Goal: Entertainment & Leisure: Browse casually

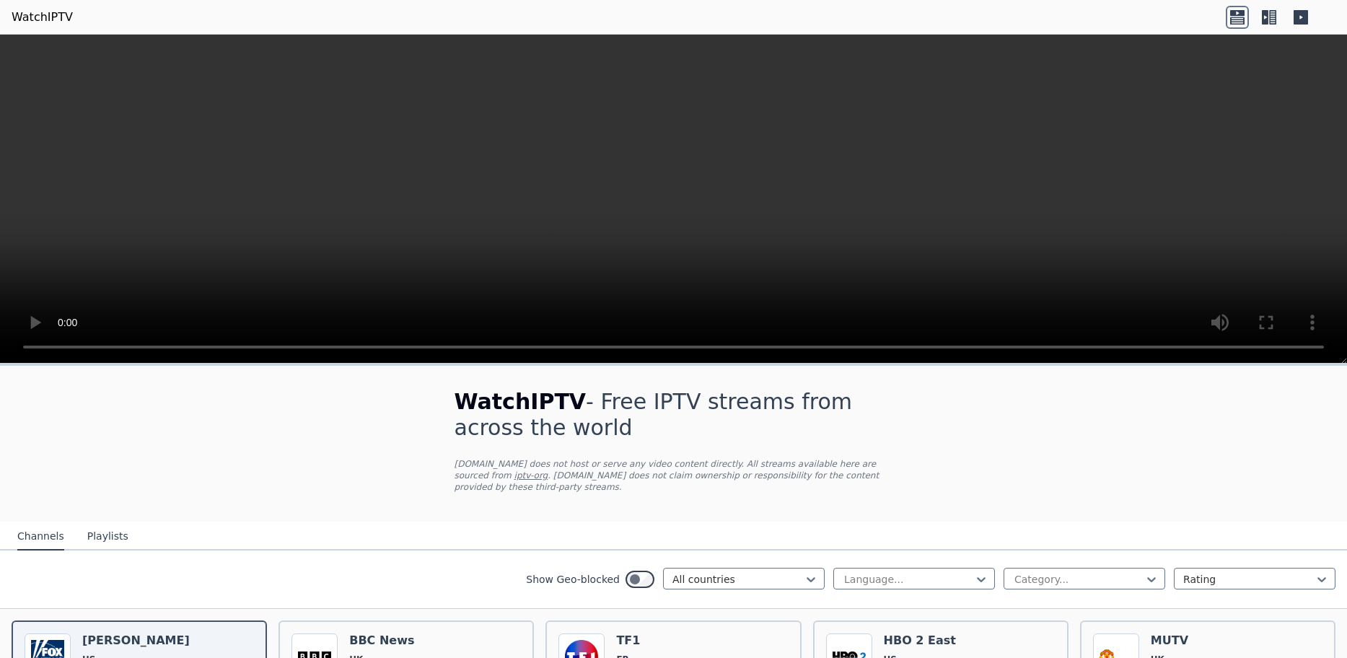
click at [1263, 17] on icon at bounding box center [1265, 17] width 6 height 14
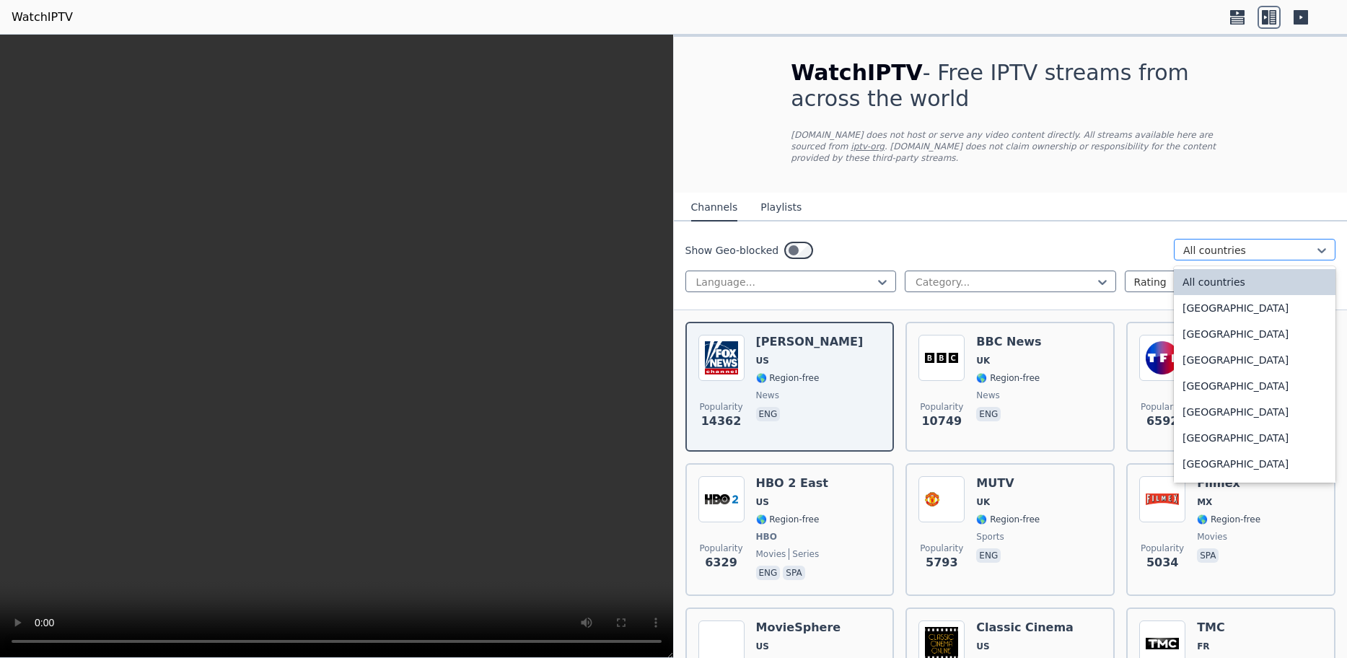
click at [1208, 243] on div at bounding box center [1248, 250] width 131 height 14
click at [1216, 425] on div "[GEOGRAPHIC_DATA]" at bounding box center [1255, 438] width 162 height 26
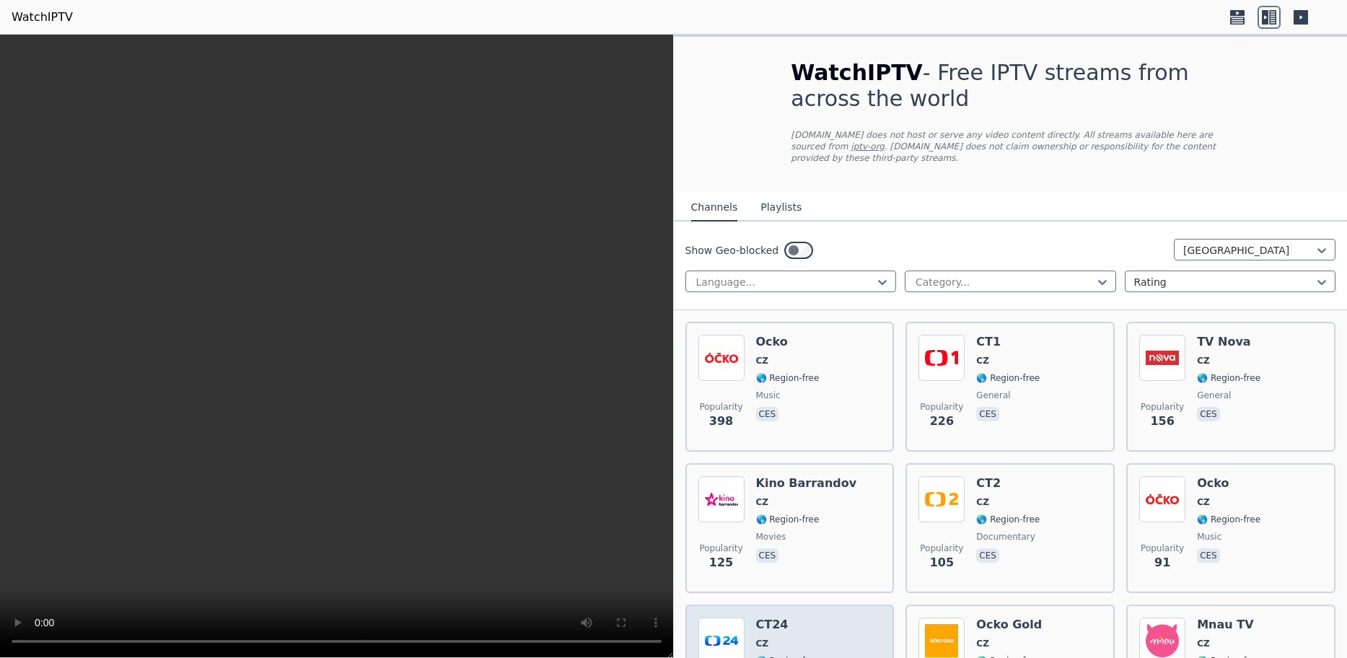
click at [776, 618] on h6 "CT24" at bounding box center [787, 625] width 63 height 14
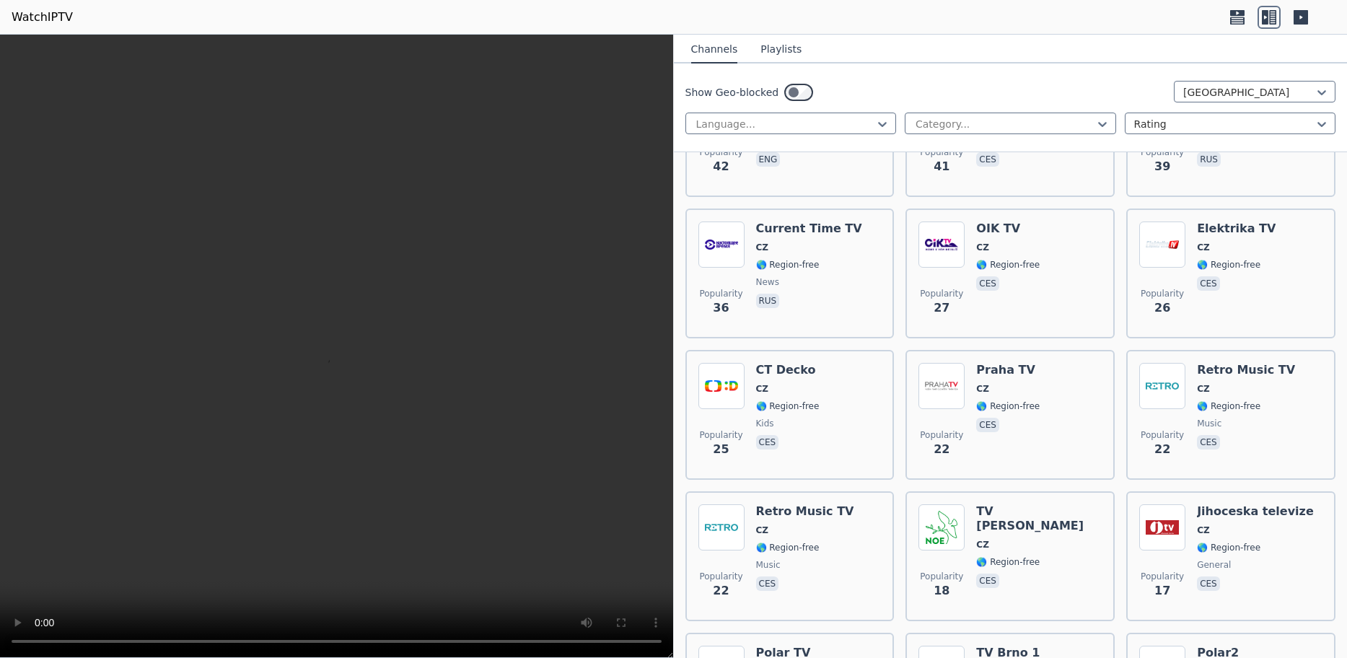
scroll to position [701, 0]
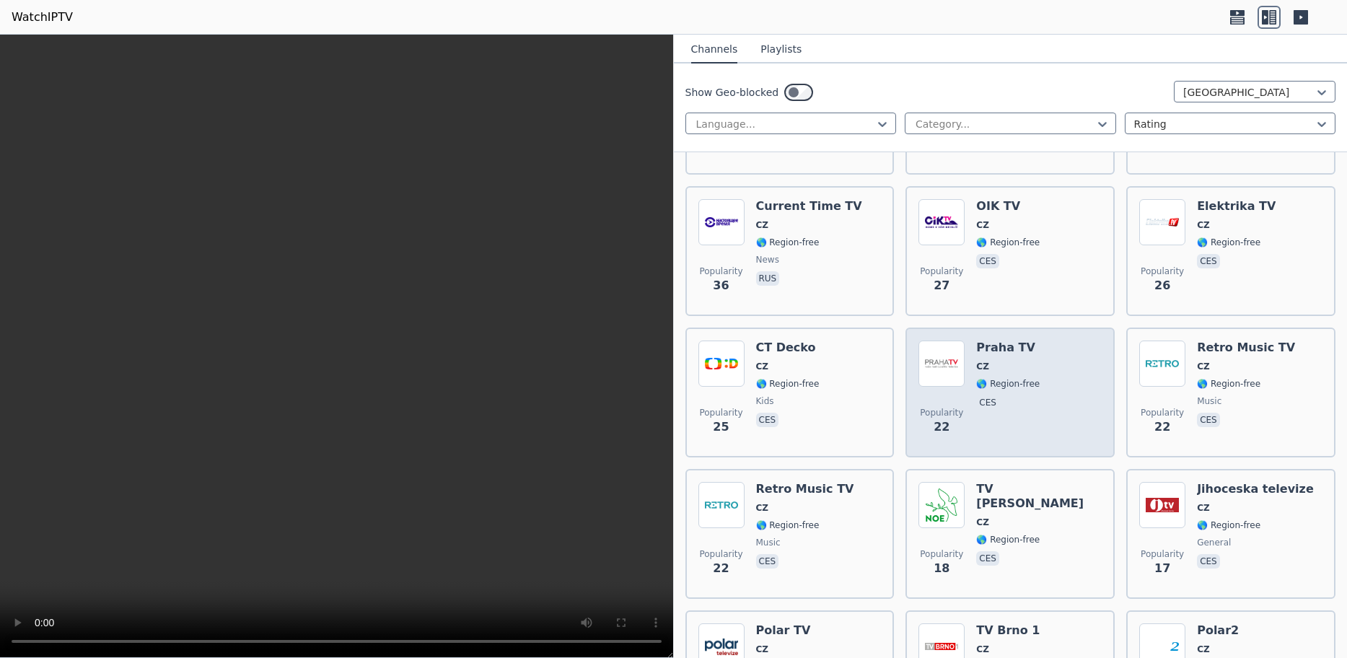
click at [1013, 341] on h6 "Praha TV" at bounding box center [1007, 348] width 63 height 14
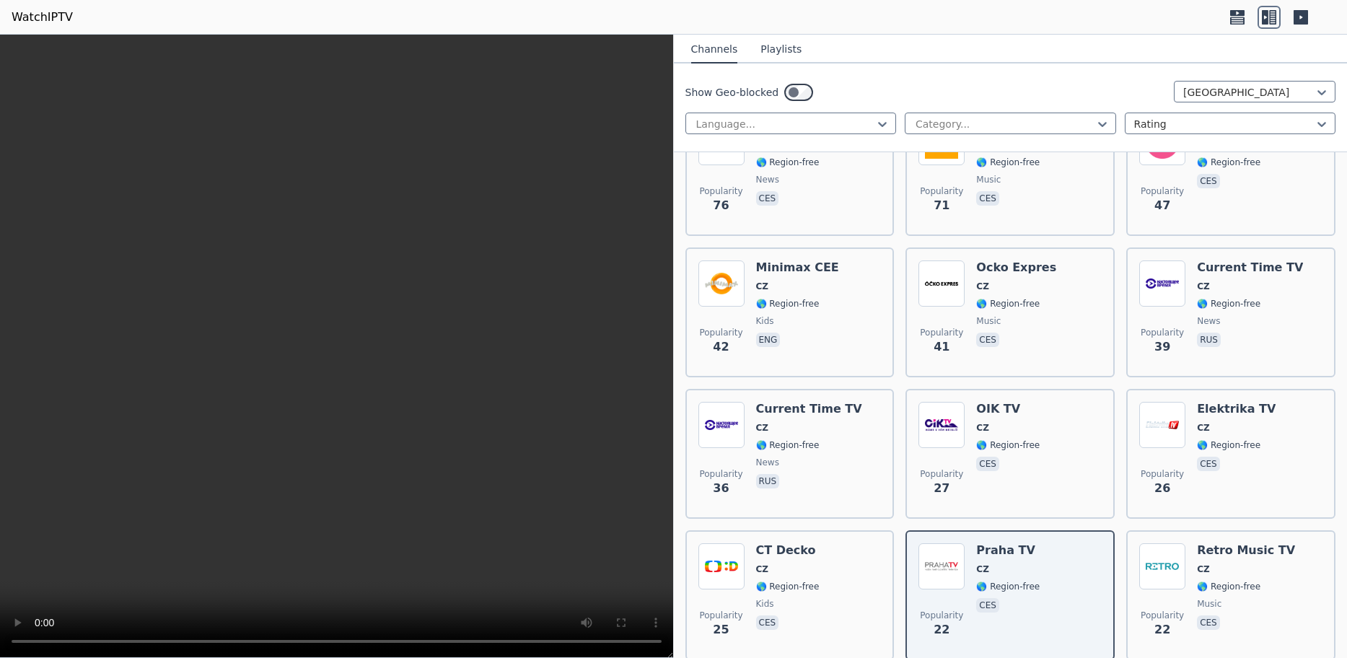
scroll to position [492, 0]
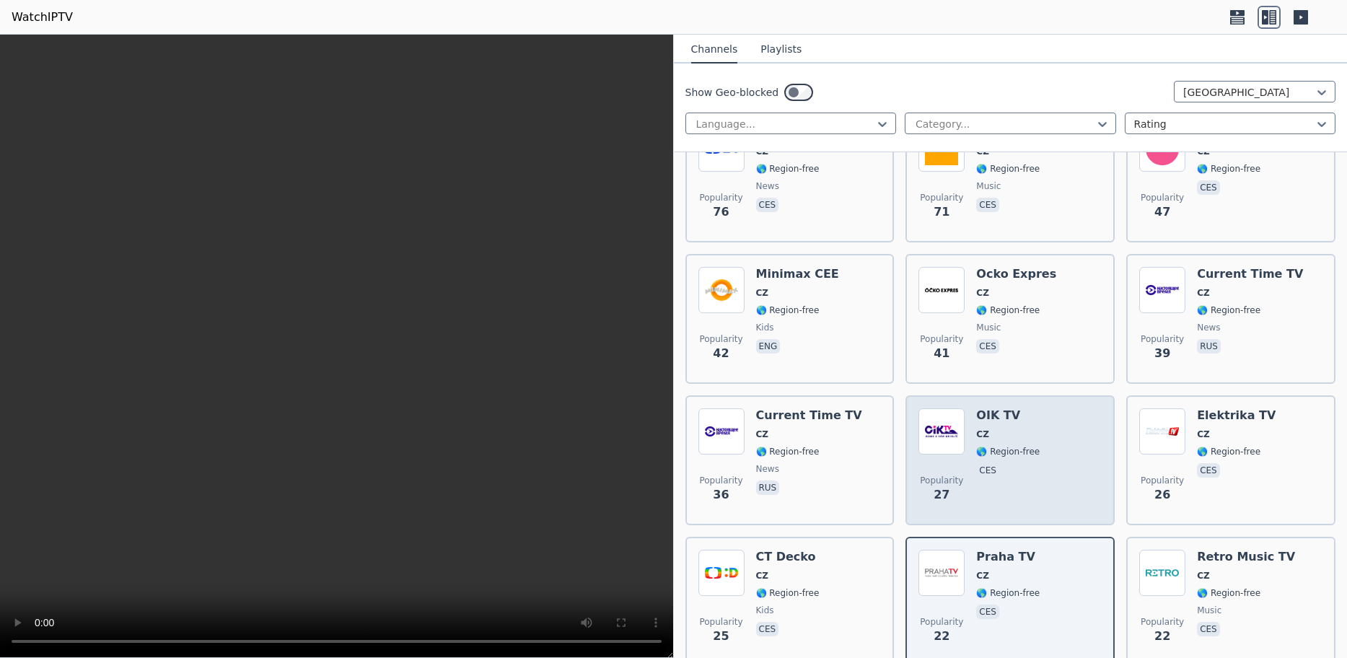
click at [1001, 408] on h6 "OIK TV" at bounding box center [1007, 415] width 63 height 14
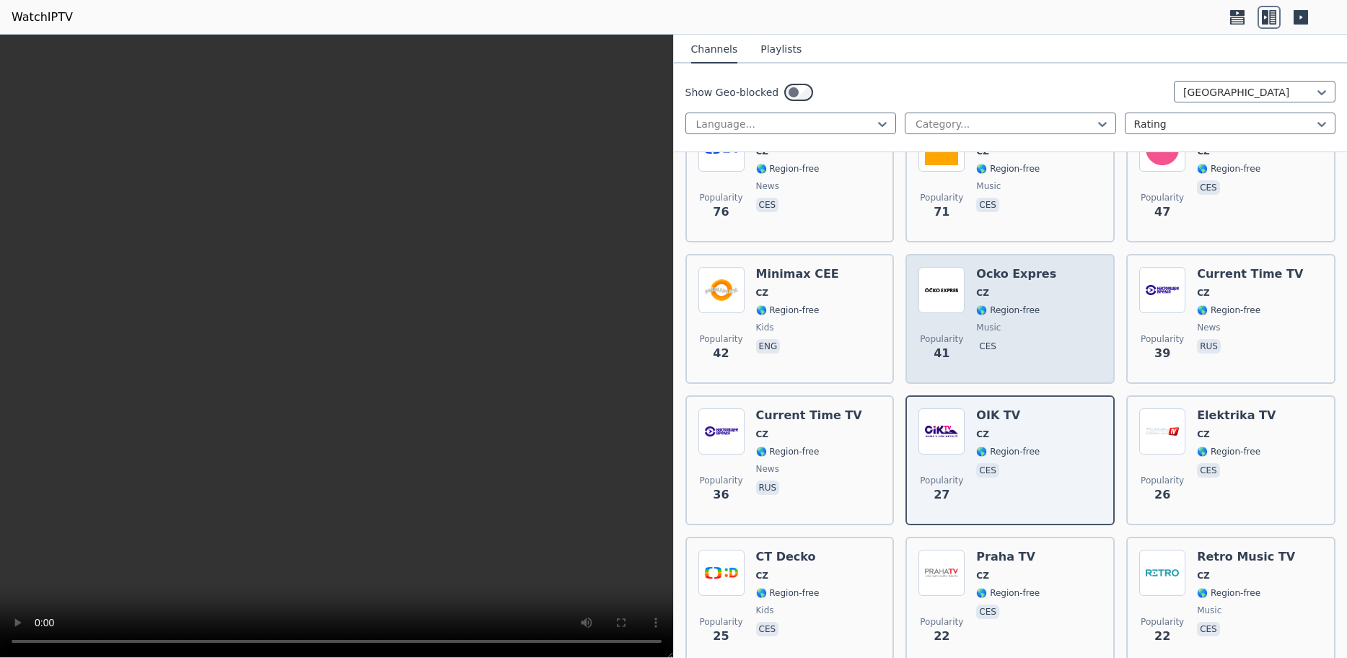
click at [989, 267] on h6 "Ocko Expres" at bounding box center [1016, 274] width 80 height 14
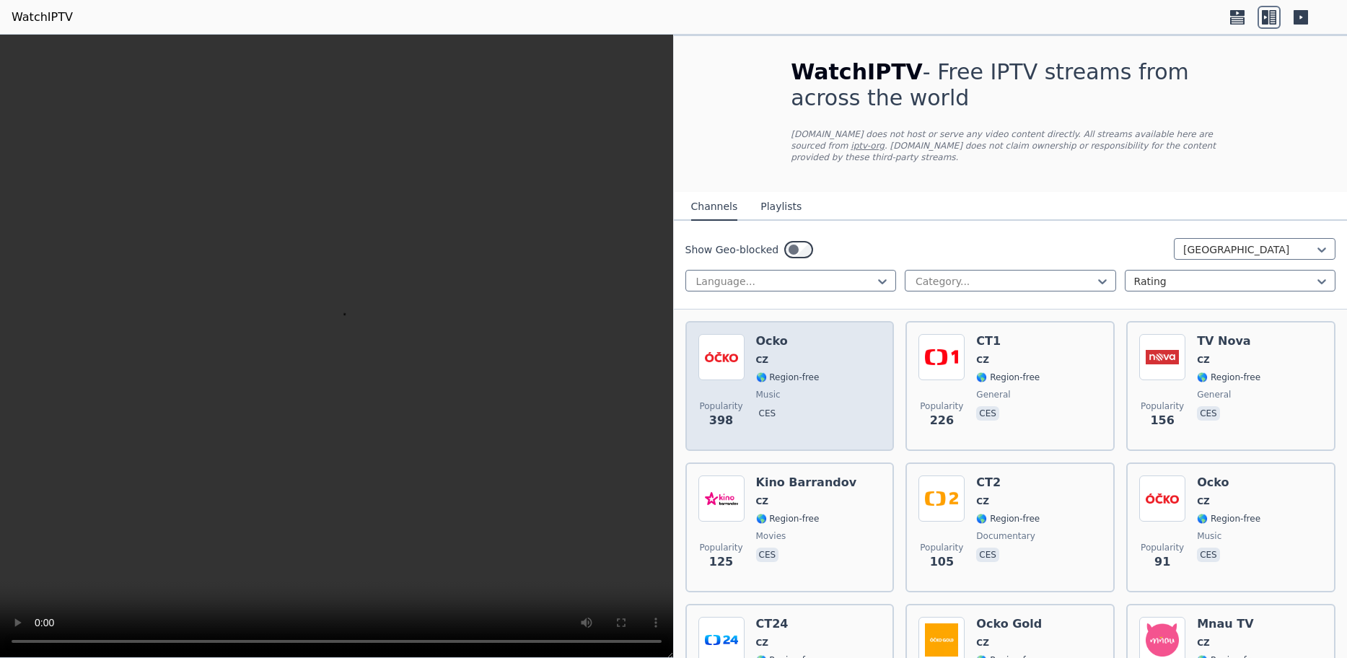
scroll to position [0, 0]
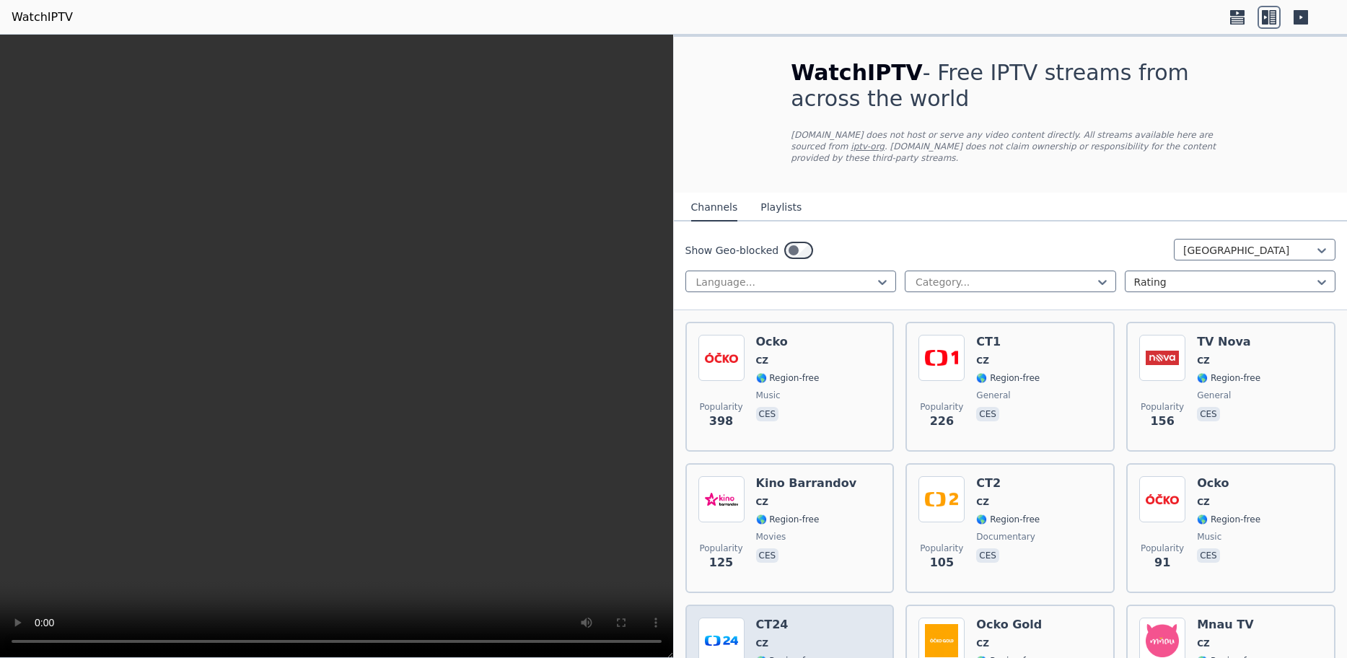
click at [790, 618] on h6 "CT24" at bounding box center [787, 625] width 63 height 14
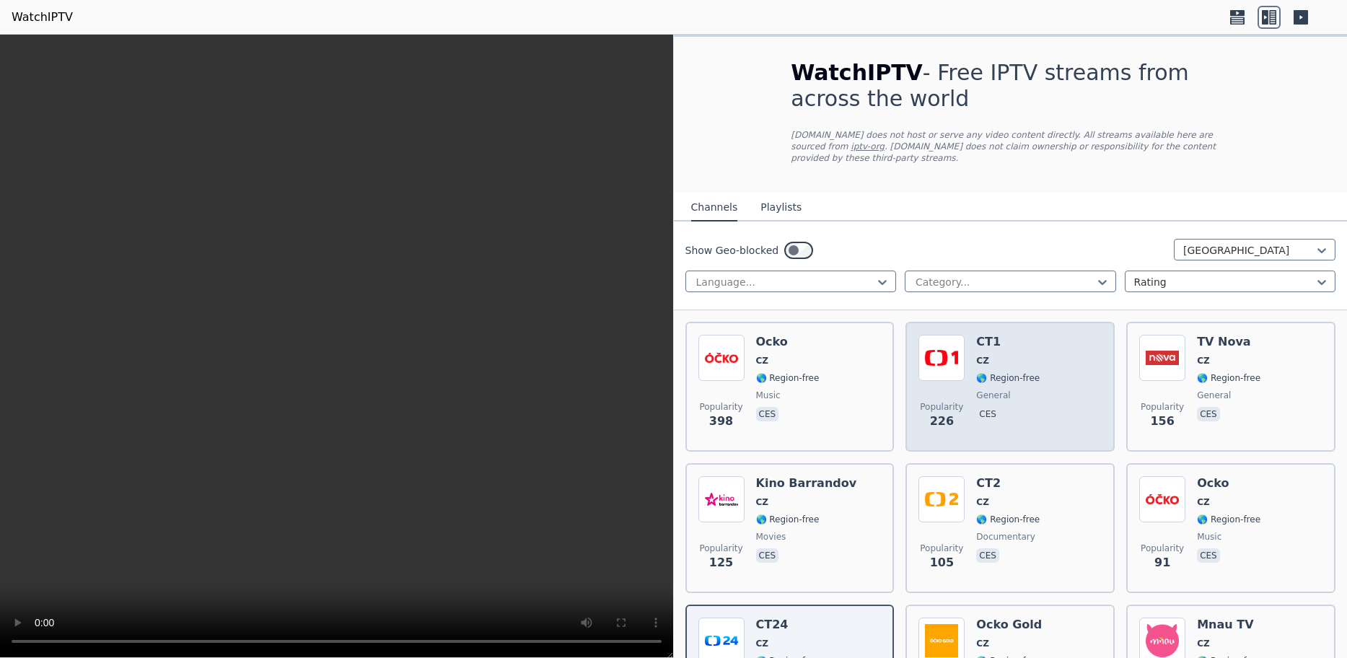
click at [1007, 335] on h6 "CT1" at bounding box center [1007, 342] width 63 height 14
